Goal: Task Accomplishment & Management: Complete application form

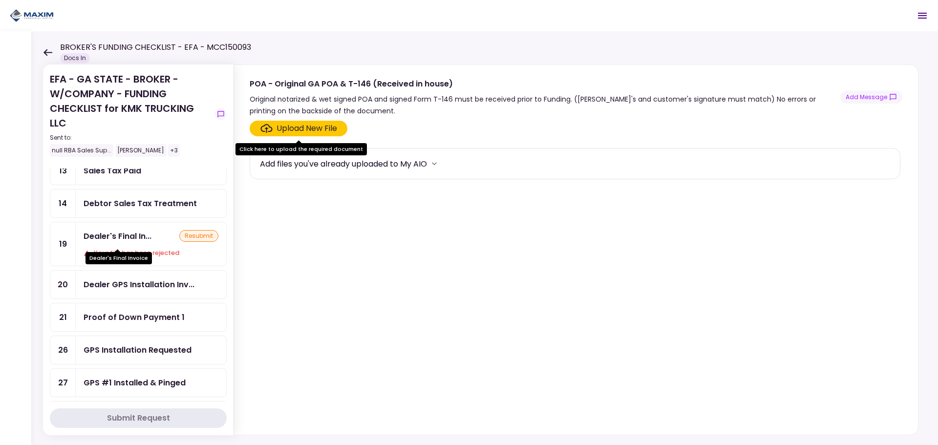
scroll to position [49, 0]
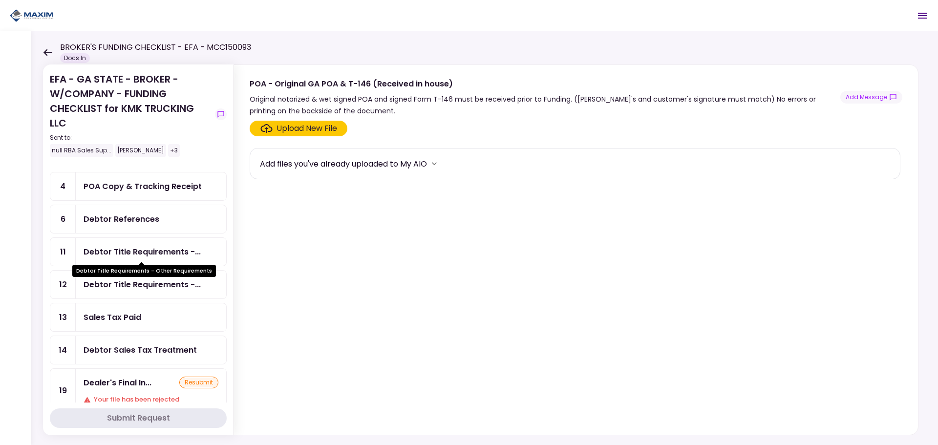
click at [147, 256] on div "Debtor Title Requirements -..." at bounding box center [142, 252] width 117 height 12
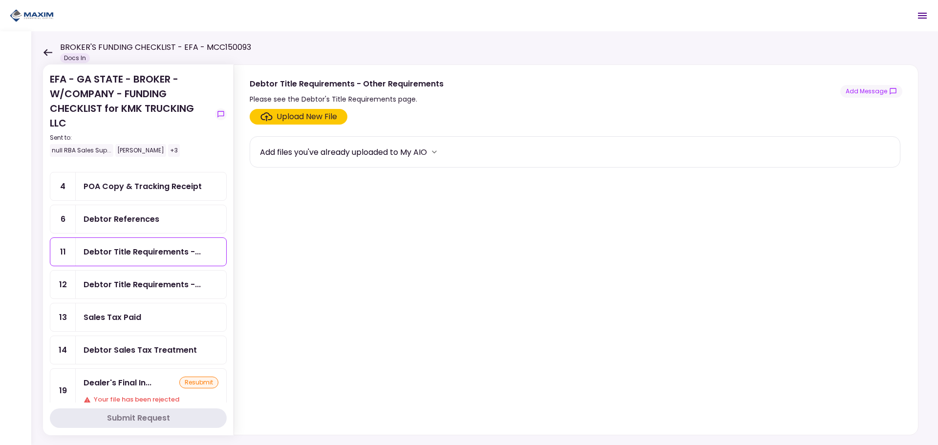
click at [308, 119] on div "Upload New File" at bounding box center [306, 117] width 61 height 12
click at [0, 0] on input "Upload New File" at bounding box center [0, 0] width 0 height 0
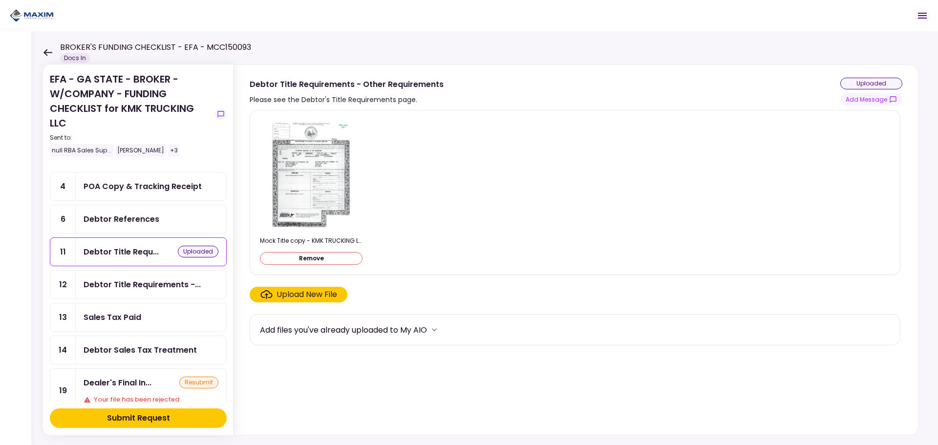
click at [148, 419] on div "Submit Request" at bounding box center [138, 418] width 63 height 12
